Goal: Navigation & Orientation: Go to known website

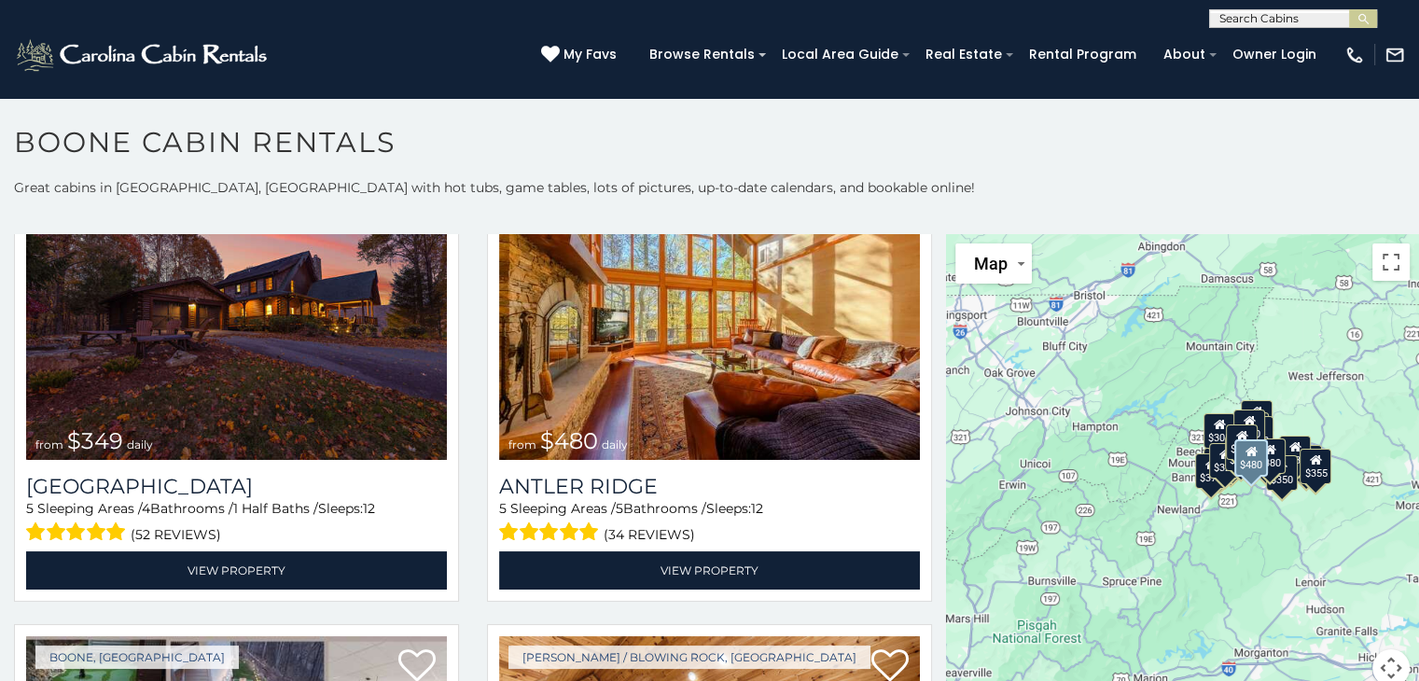
scroll to position [187, 0]
